Goal: Book appointment/travel/reservation

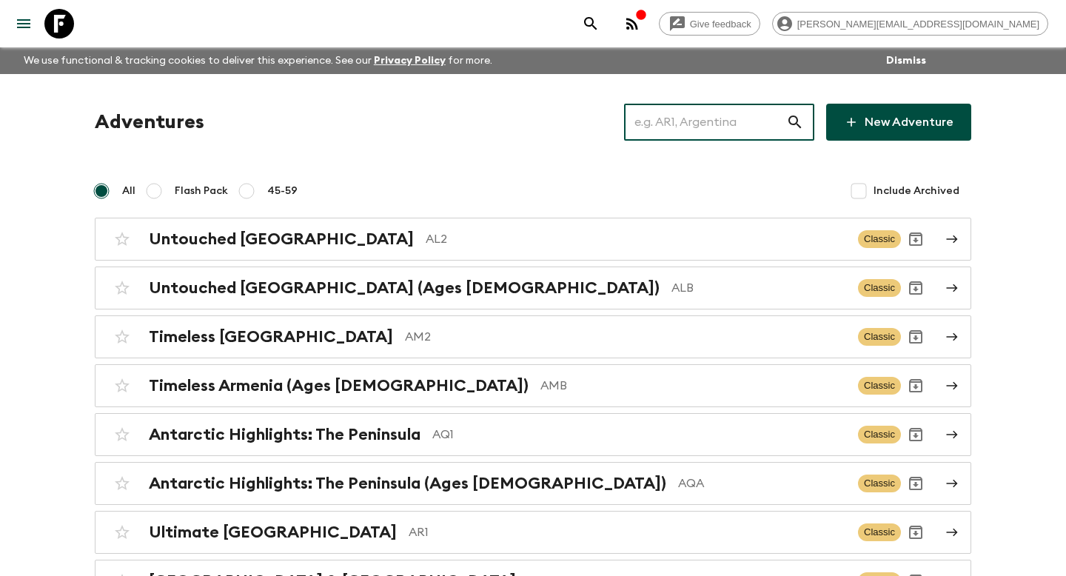
click at [744, 119] on input "text" at bounding box center [705, 121] width 162 height 41
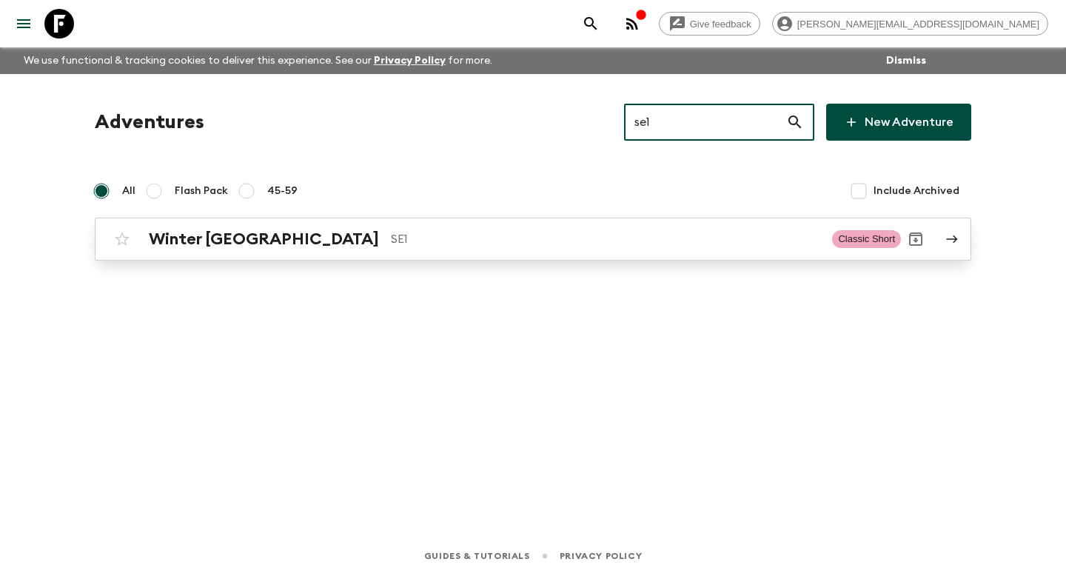
type input "se1"
click at [214, 230] on h2 "Winter [GEOGRAPHIC_DATA]" at bounding box center [264, 238] width 230 height 19
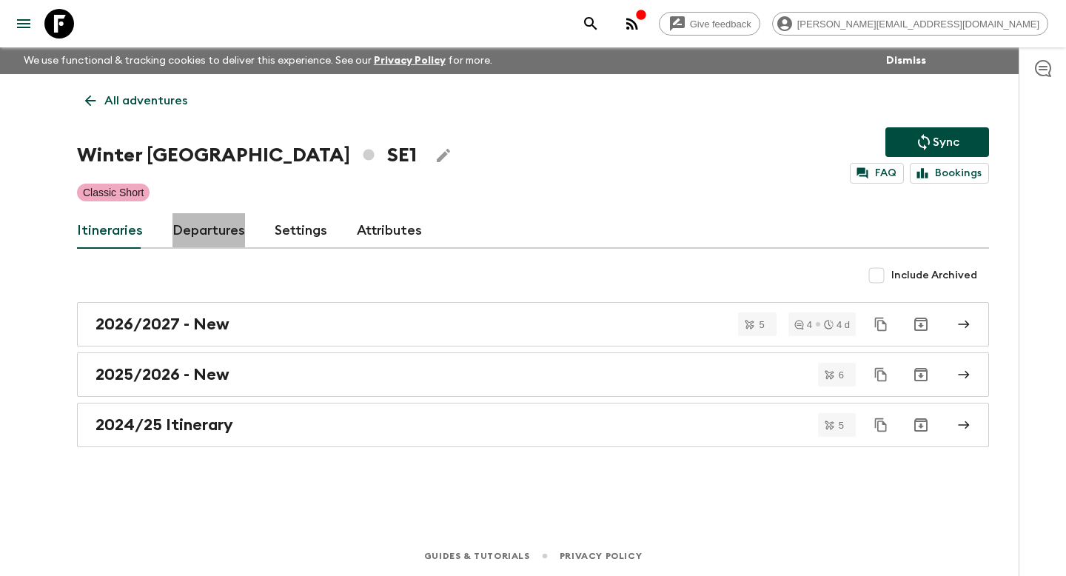
click at [214, 237] on link "Departures" at bounding box center [208, 231] width 73 height 36
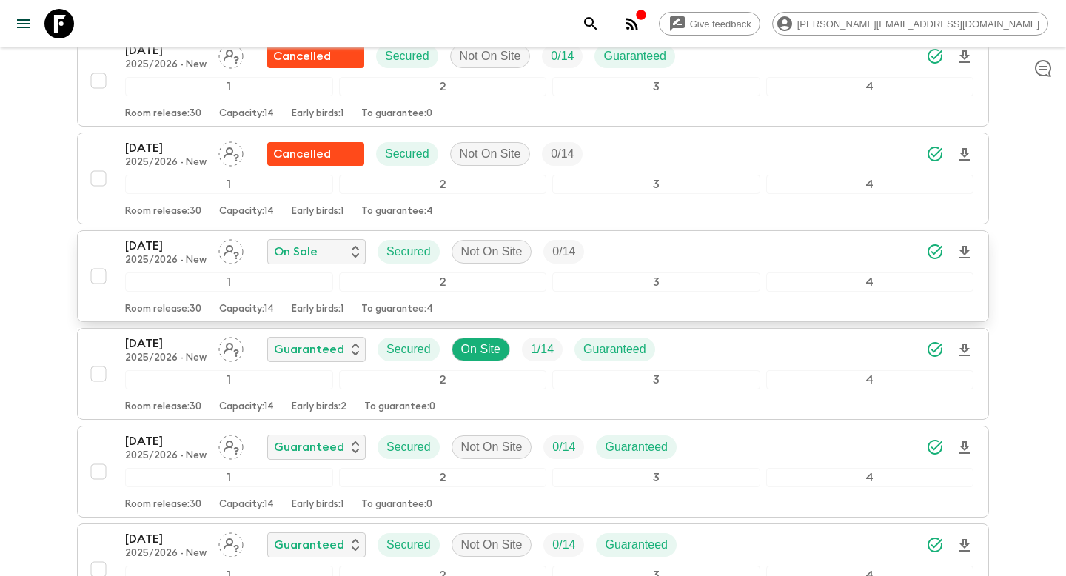
scroll to position [830, 0]
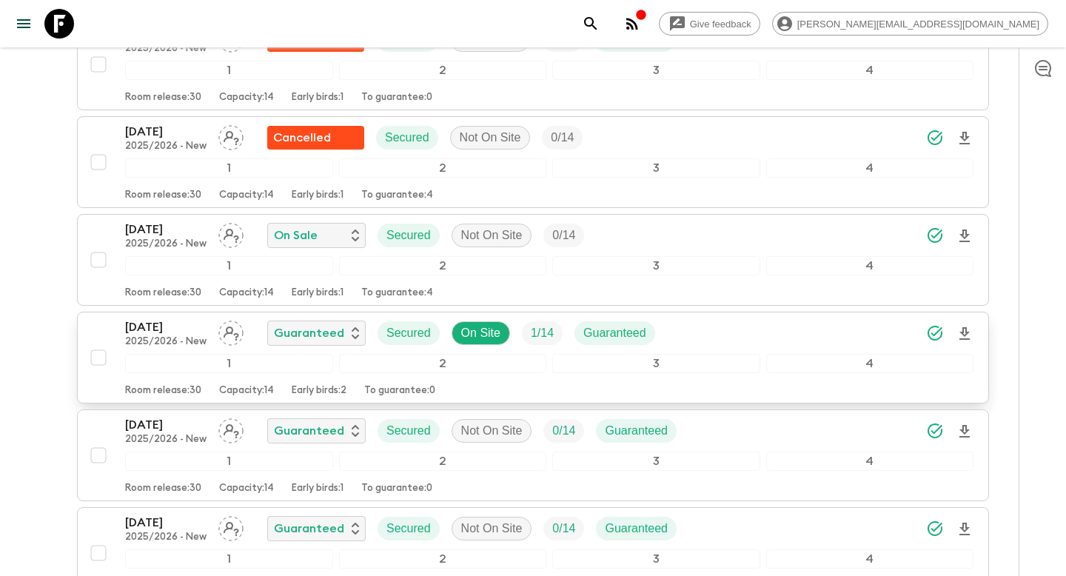
click at [115, 330] on div "[DATE] 2025/2026 - New Guaranteed Secured On Site 1 / 14 Guaranteed 1 2 3 4 Roo…" at bounding box center [529, 357] width 890 height 78
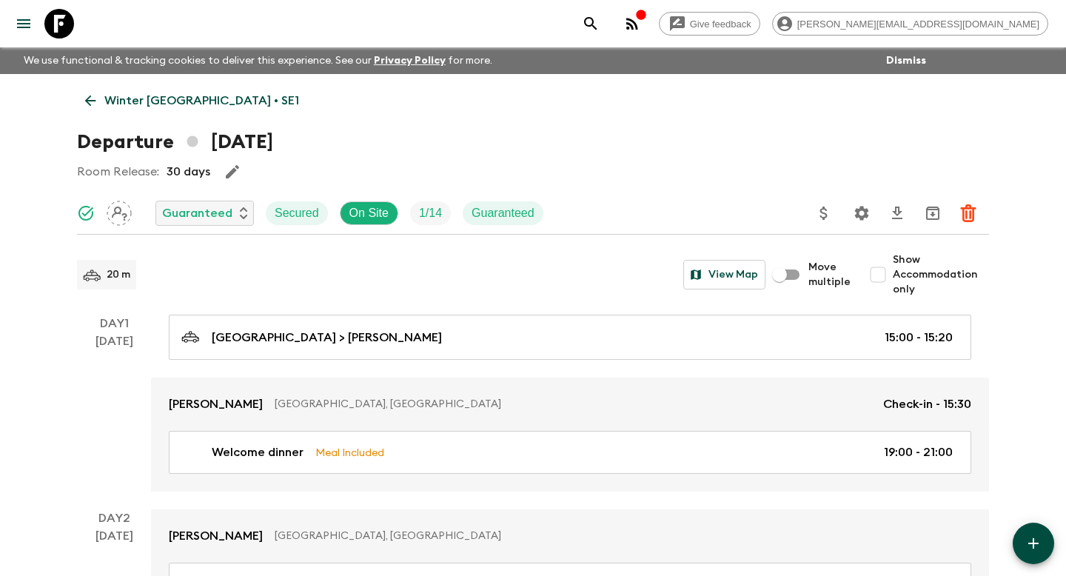
scroll to position [685, 0]
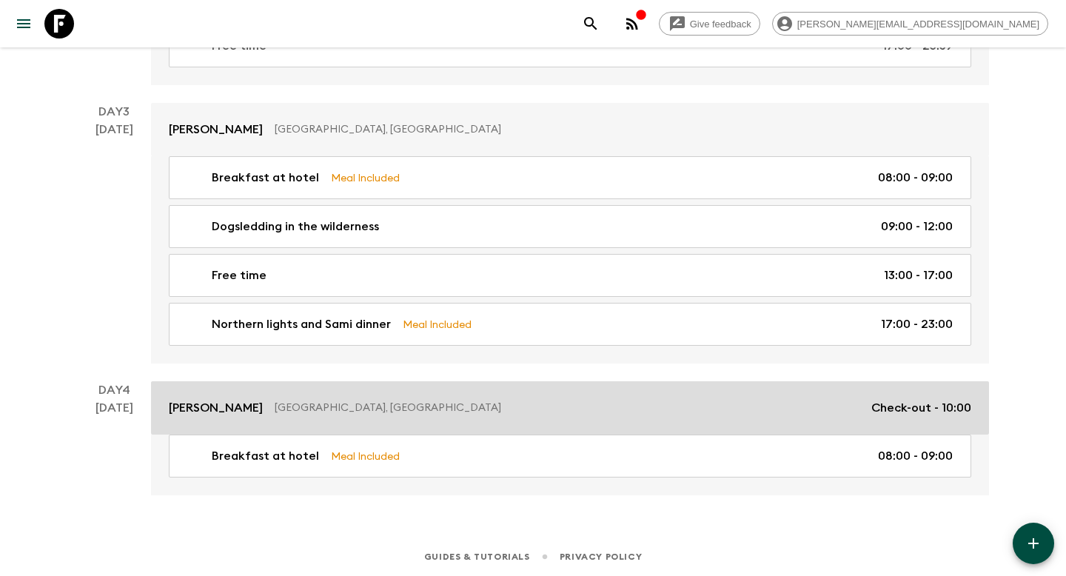
click at [275, 407] on p "[GEOGRAPHIC_DATA], [GEOGRAPHIC_DATA]" at bounding box center [567, 407] width 585 height 15
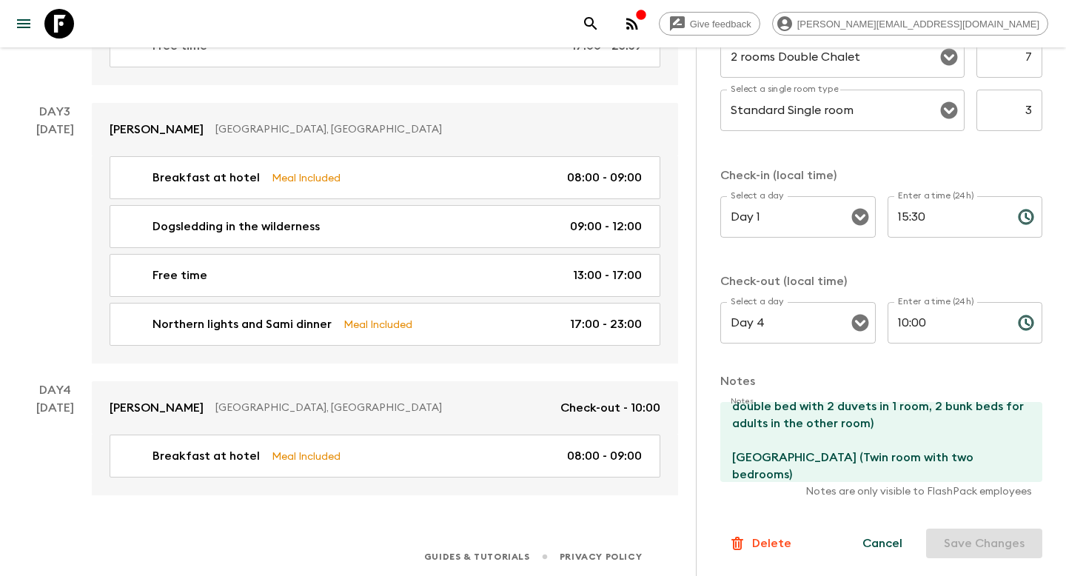
scroll to position [34, 0]
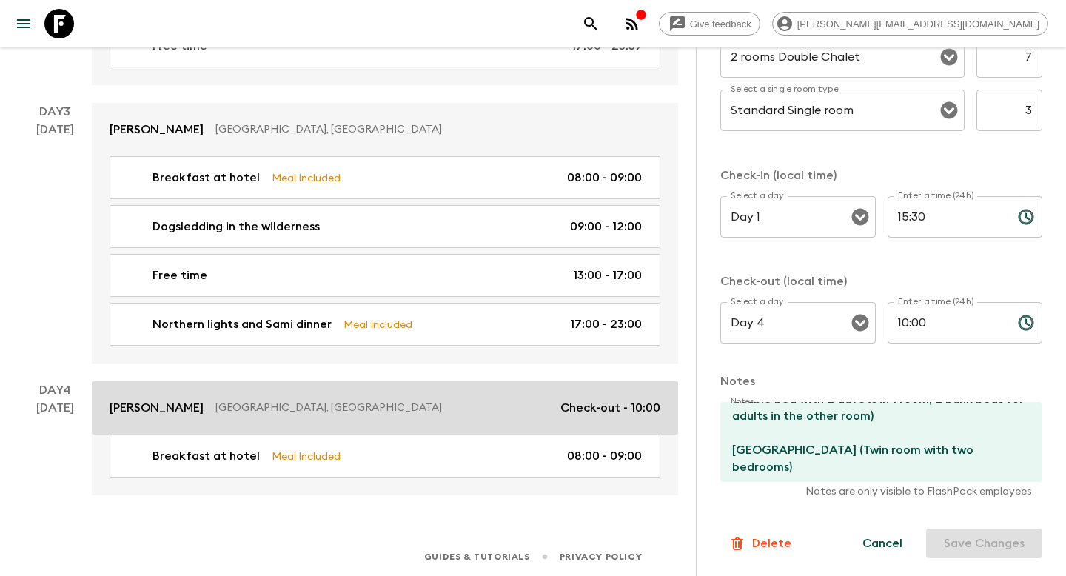
click at [652, 401] on p "Check-out - 10:00" at bounding box center [610, 408] width 100 height 18
